Goal: Transaction & Acquisition: Book appointment/travel/reservation

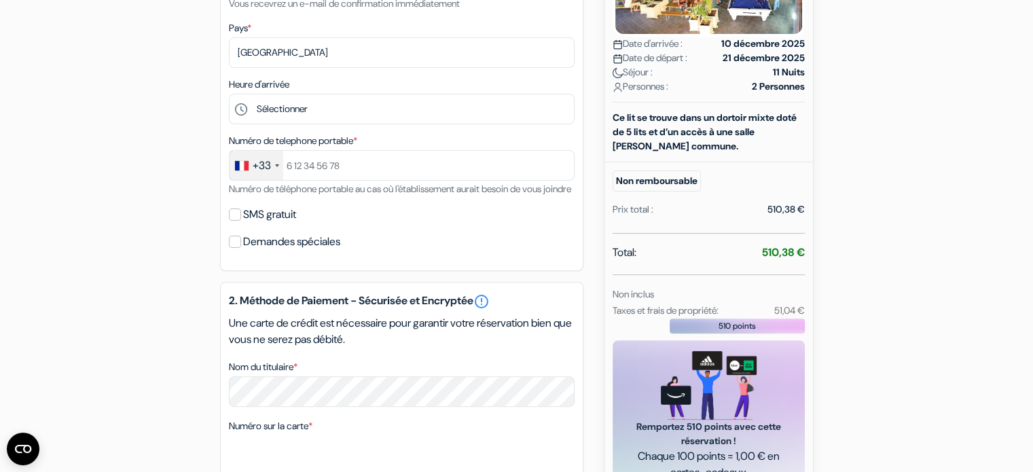
scroll to position [344, 0]
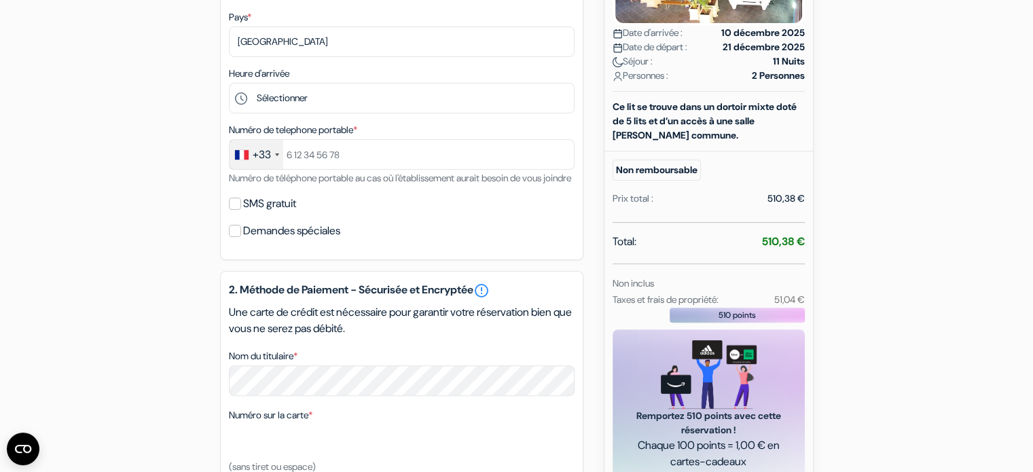
click at [247, 213] on label "SMS gratuit" at bounding box center [269, 203] width 53 height 19
click at [241, 210] on input "SMS gratuit" at bounding box center [235, 204] width 12 height 12
checkbox input "true"
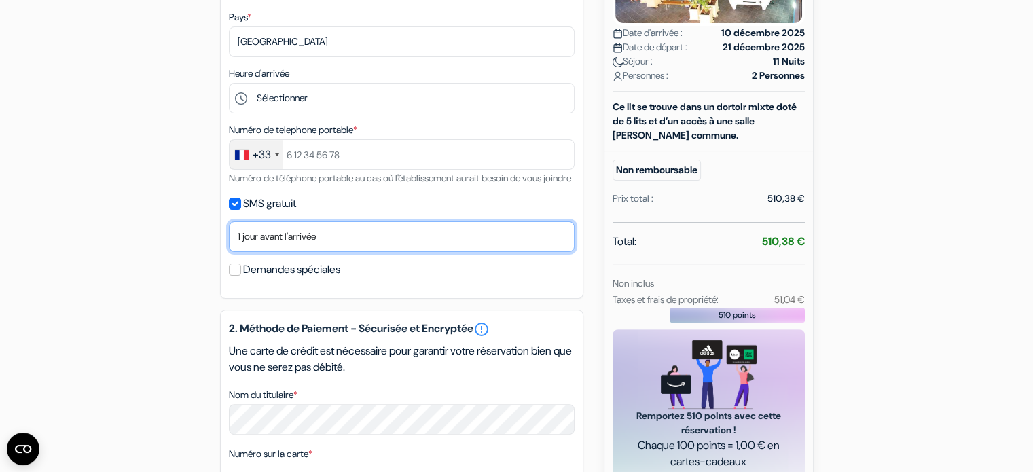
click at [352, 252] on select "Non merci Maintenant Le jour de votre arrivée 1 jour avant l'arrivée 2 jours av…" at bounding box center [402, 236] width 346 height 31
select select "4"
click at [229, 238] on select "Non merci Maintenant Le jour de votre arrivée 1 jour avant l'arrivée 2 jours av…" at bounding box center [402, 236] width 346 height 31
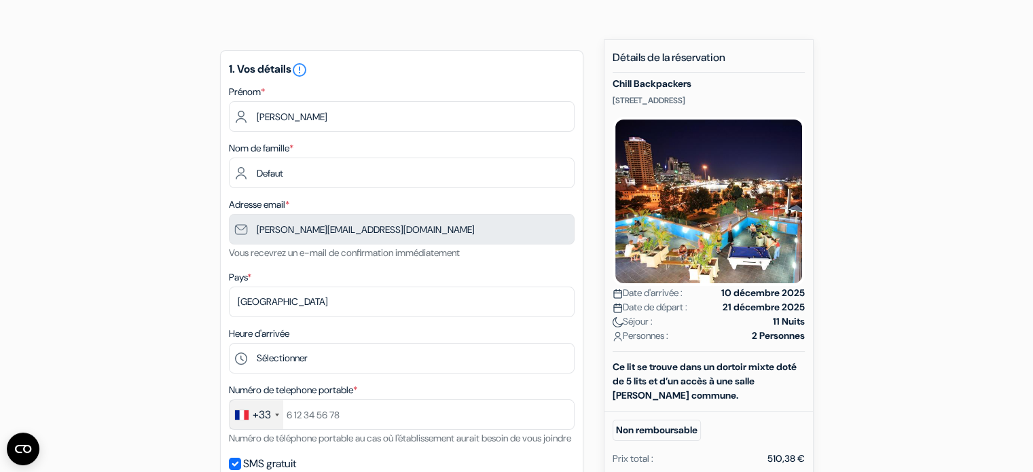
scroll to position [86, 0]
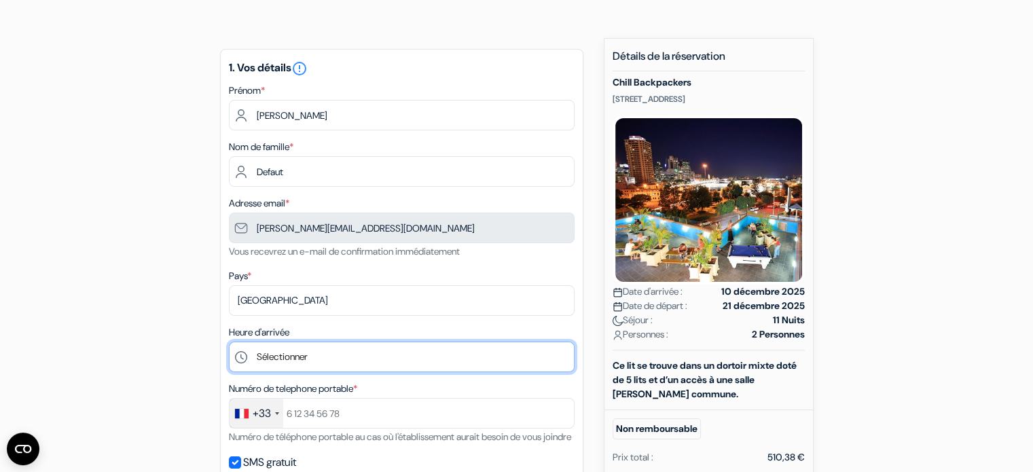
click at [312, 353] on select "Sélectionner 15:00 16:00 17:00 18:00 19:00 20:00 21:00 22:00" at bounding box center [402, 357] width 346 height 31
click at [229, 342] on select "Sélectionner 15:00 16:00 17:00 18:00 19:00 20:00 21:00 22:00" at bounding box center [402, 357] width 346 height 31
click at [385, 350] on select "Sélectionner 15:00 16:00 17:00 18:00 19:00 20:00 21:00 22:00" at bounding box center [402, 357] width 346 height 31
select select "20"
click at [229, 342] on select "Sélectionner 15:00 16:00 17:00 18:00 19:00 20:00 21:00 22:00" at bounding box center [402, 357] width 346 height 31
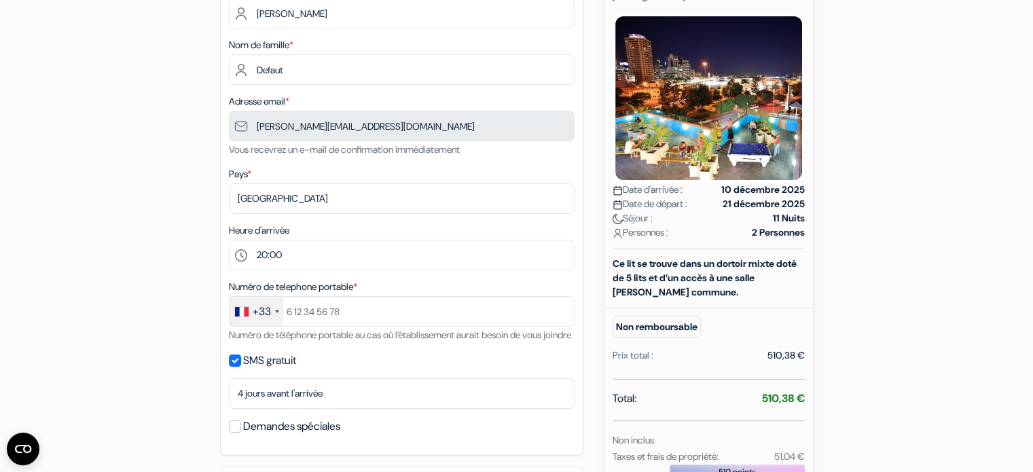
scroll to position [221, 0]
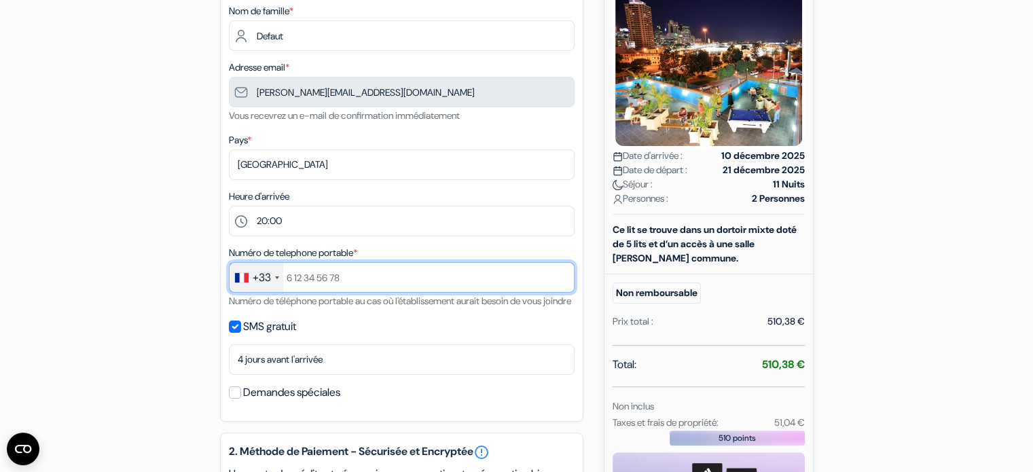
click at [336, 281] on input "text" at bounding box center [402, 277] width 346 height 31
type input "[PHONE_NUMBER]"
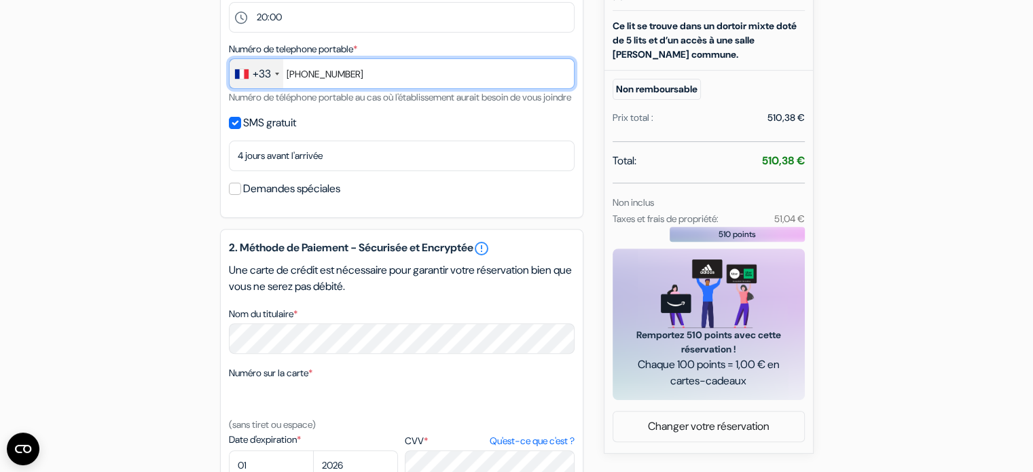
scroll to position [561, 0]
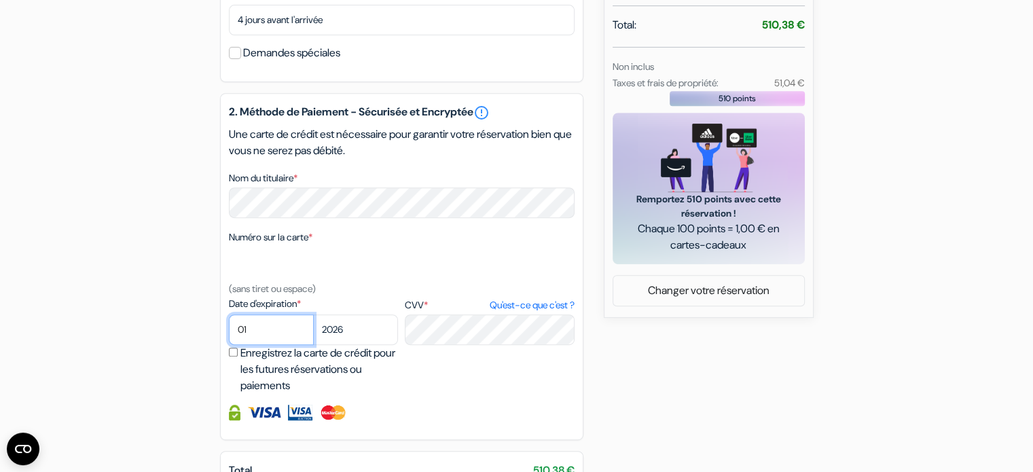
select select "11"
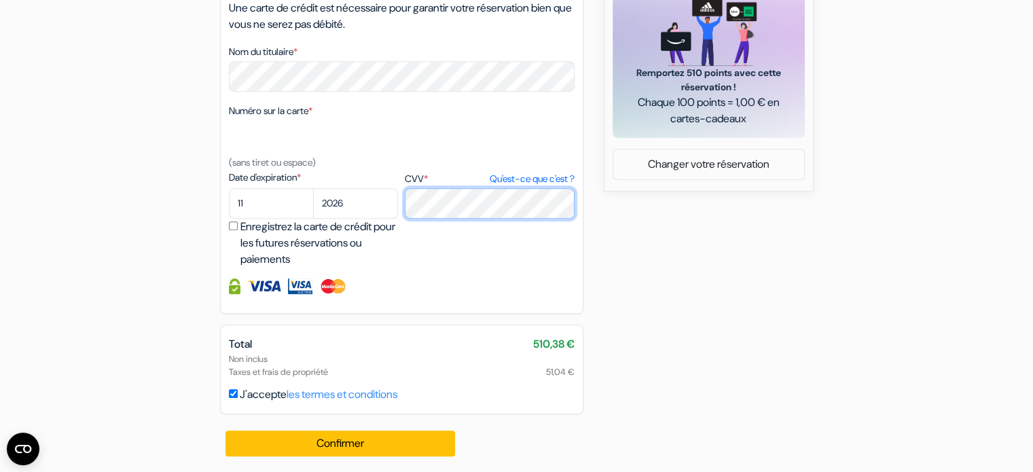
scroll to position [706, 0]
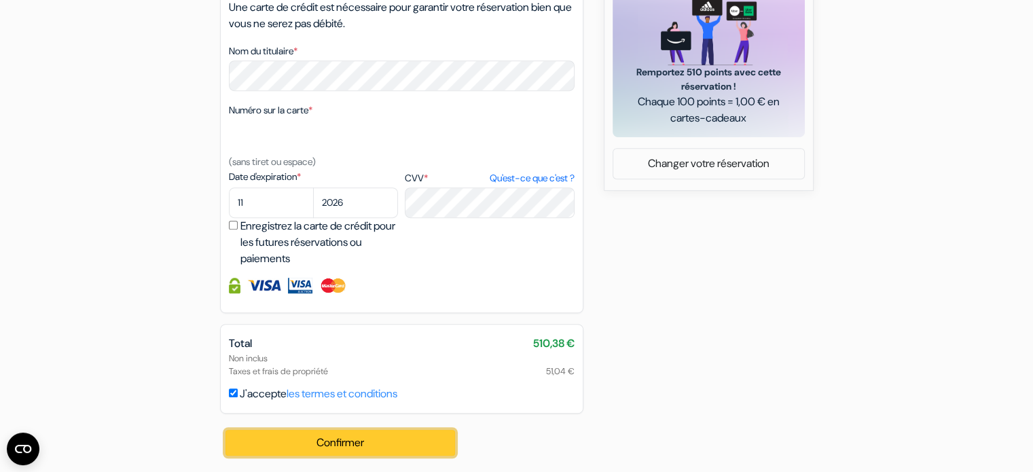
click at [405, 448] on button "Confirmer Loading..." at bounding box center [341, 443] width 230 height 26
